Goal: Navigation & Orientation: Find specific page/section

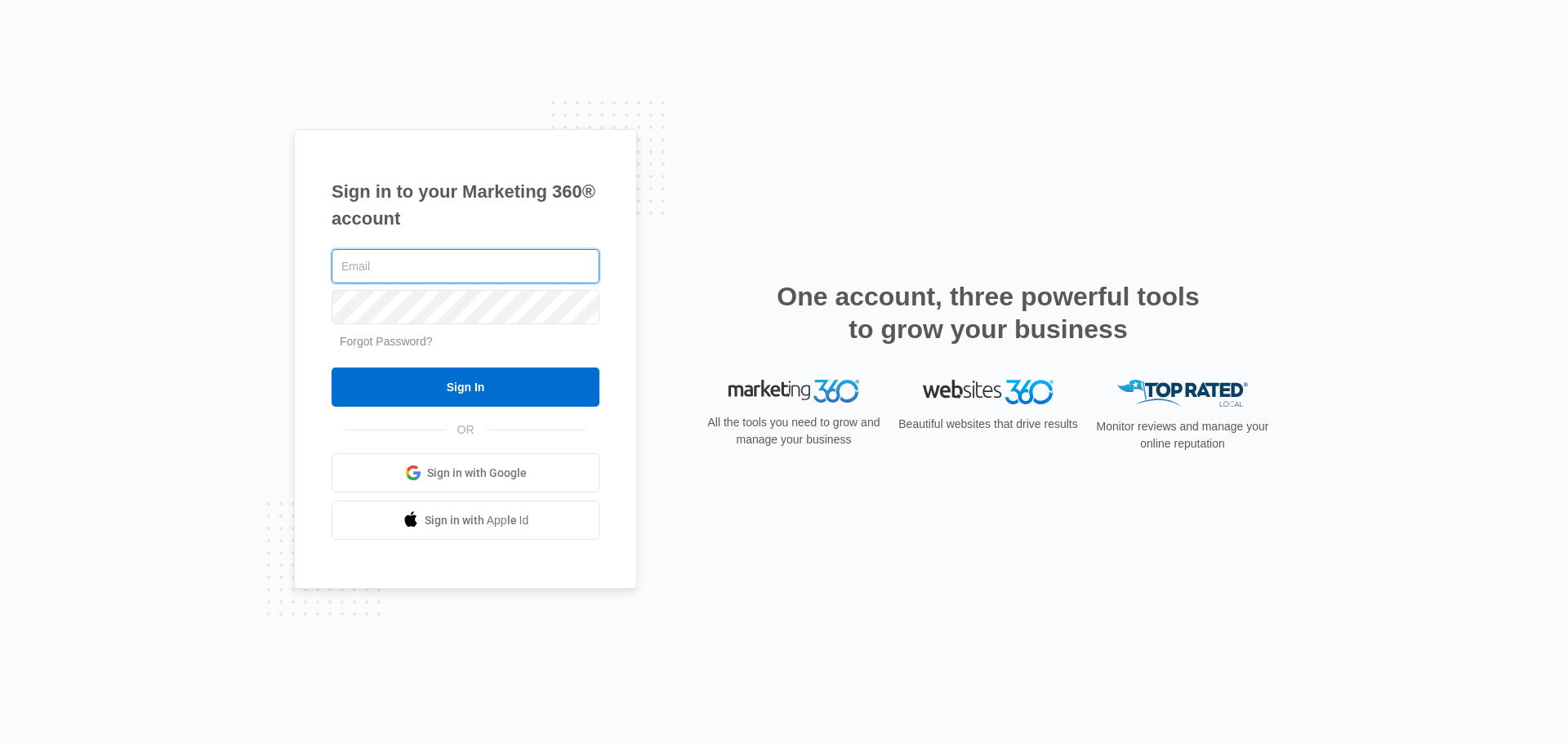
click at [532, 262] on input "text" at bounding box center [465, 265] width 268 height 34
paste input "[EMAIL_ADDRESS][DOMAIN_NAME]"
type input "[EMAIL_ADDRESS][DOMAIN_NAME]"
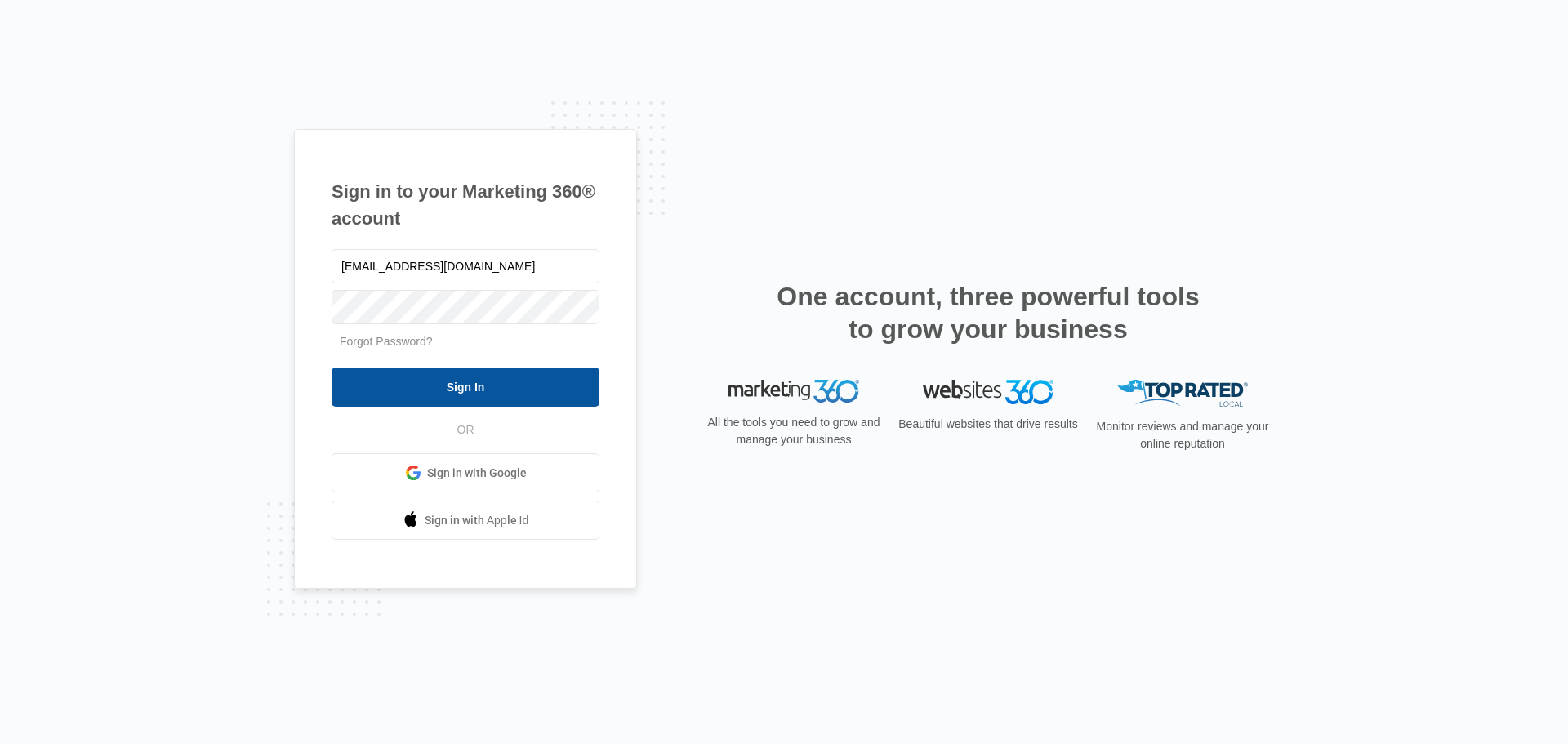
click at [427, 370] on input "Sign In" at bounding box center [465, 387] width 268 height 39
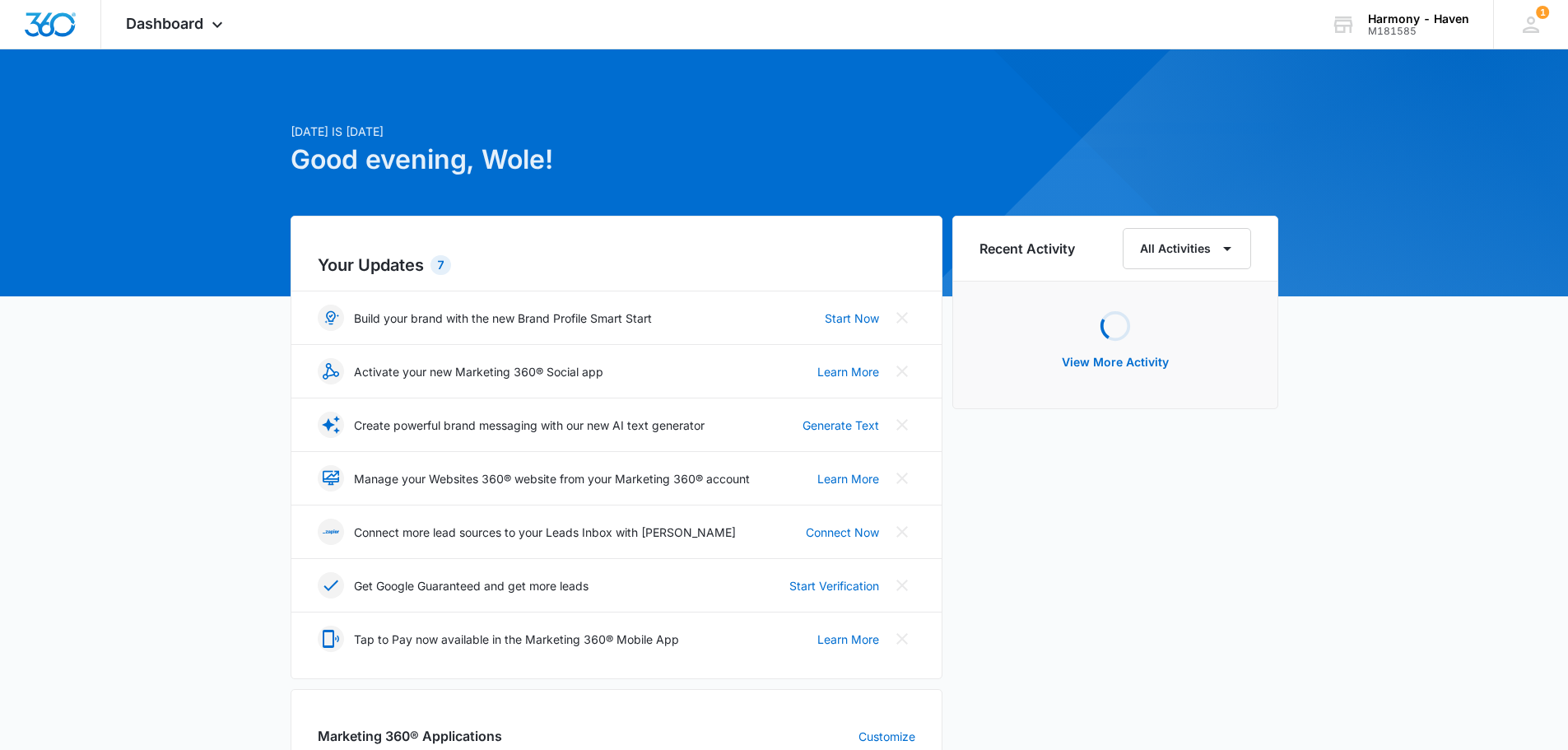
scroll to position [247, 0]
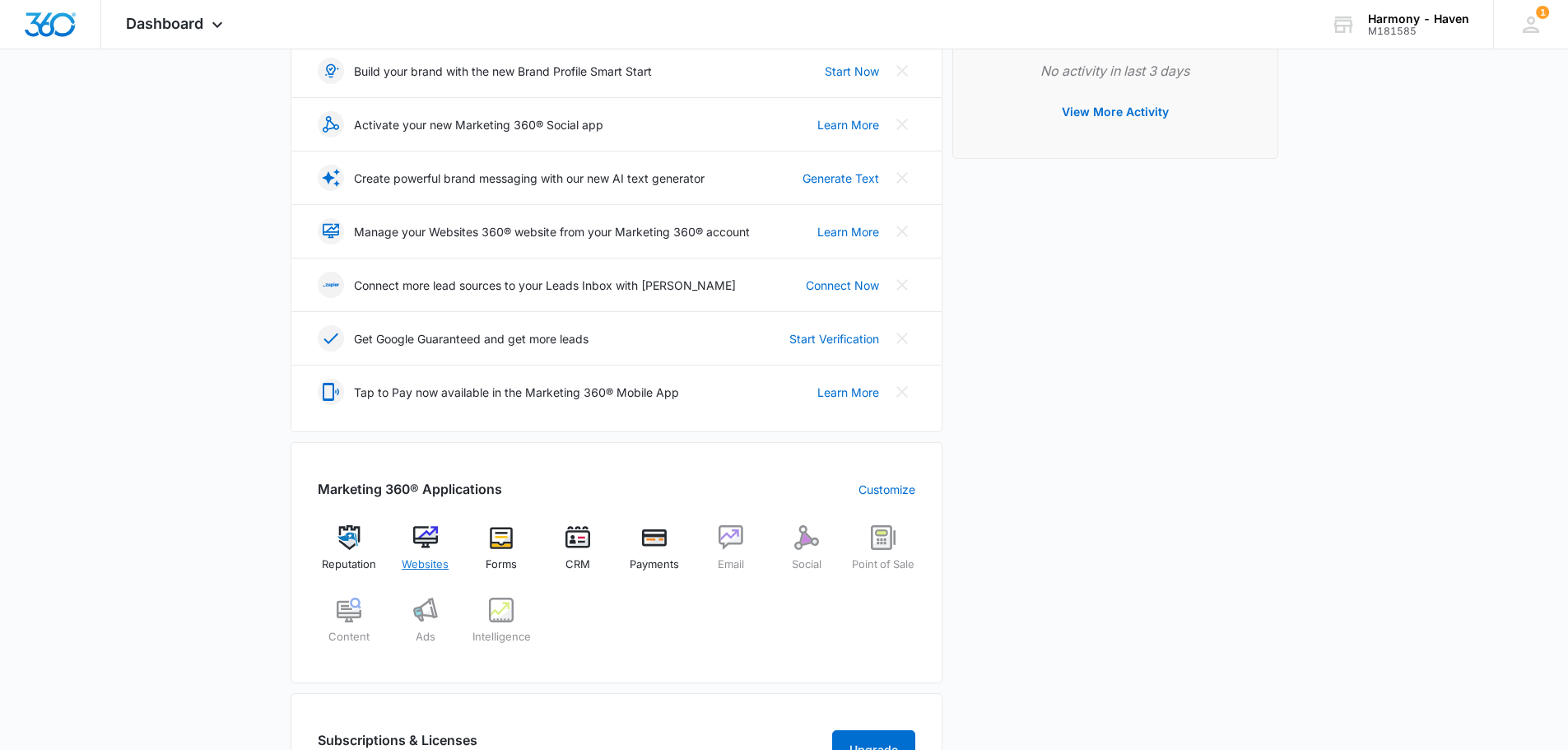
click at [425, 550] on div "Websites" at bounding box center [425, 554] width 64 height 60
